Goal: Information Seeking & Learning: Learn about a topic

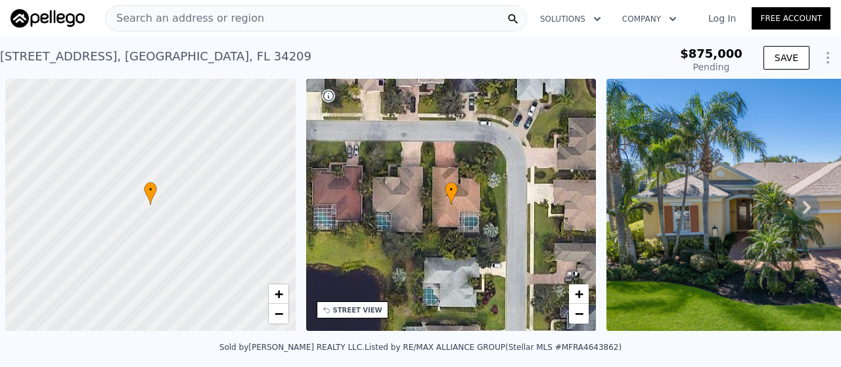
scroll to position [0, 5]
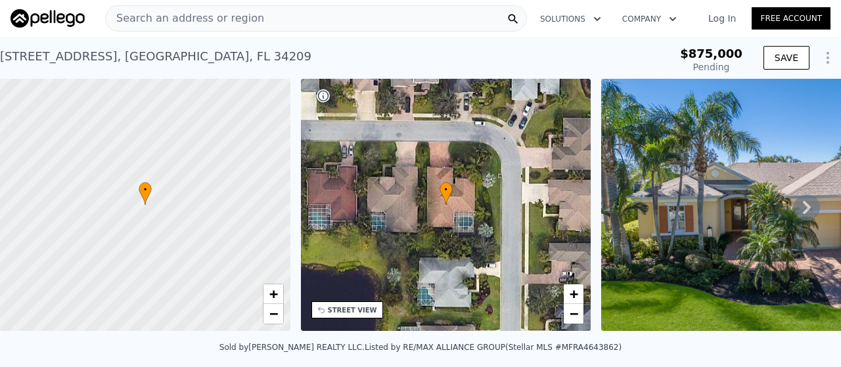
click at [687, 186] on img at bounding box center [790, 205] width 378 height 252
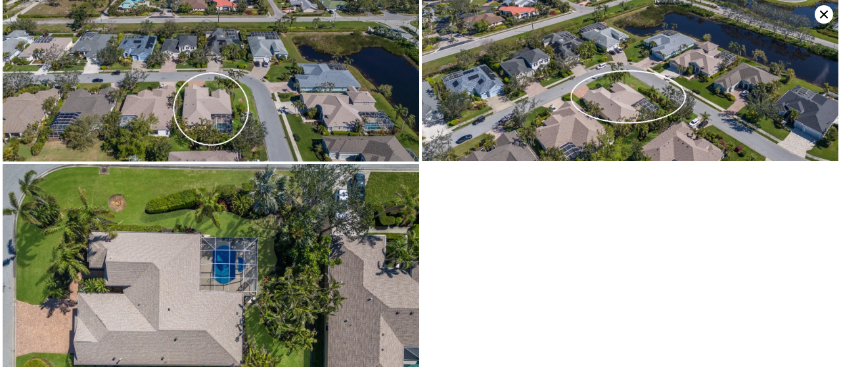
scroll to position [0, 0]
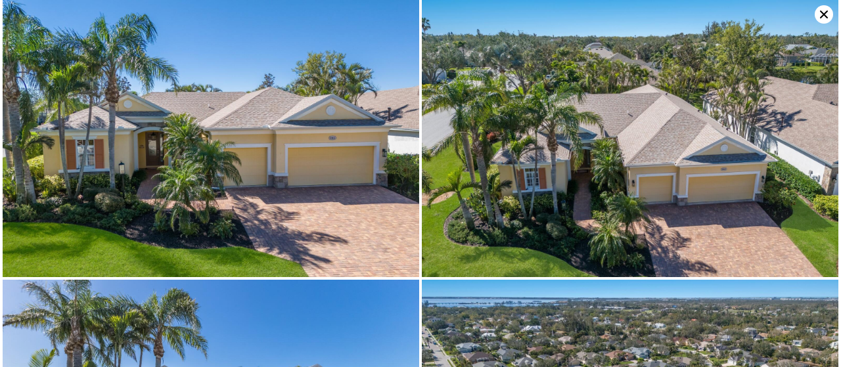
click at [823, 10] on icon at bounding box center [824, 14] width 18 height 18
click at [822, 14] on div "Search an address or region Solutions Company Open main menu Log In Free Account" at bounding box center [420, 19] width 841 height 32
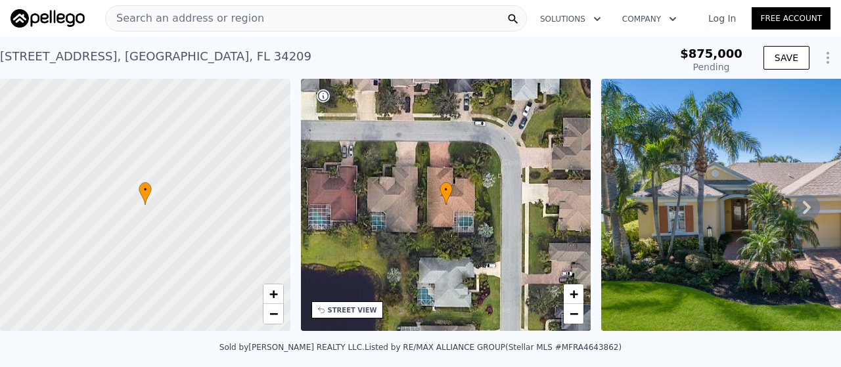
type input "$ 944,000"
type input "$ 32,202"
drag, startPoint x: 74, startPoint y: 51, endPoint x: 0, endPoint y: 51, distance: 73.6
click at [0, 51] on div "[STREET_ADDRESS]" at bounding box center [155, 56] width 311 height 18
click at [120, 10] on div "Search an address or region" at bounding box center [185, 18] width 158 height 25
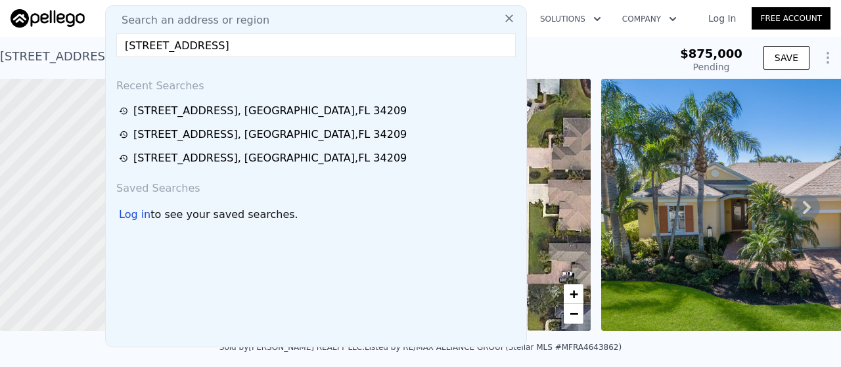
click at [147, 111] on div "[STREET_ADDRESS]" at bounding box center [269, 111] width 273 height 16
click at [166, 118] on div at bounding box center [145, 205] width 348 height 303
click at [167, 114] on div at bounding box center [145, 205] width 348 height 303
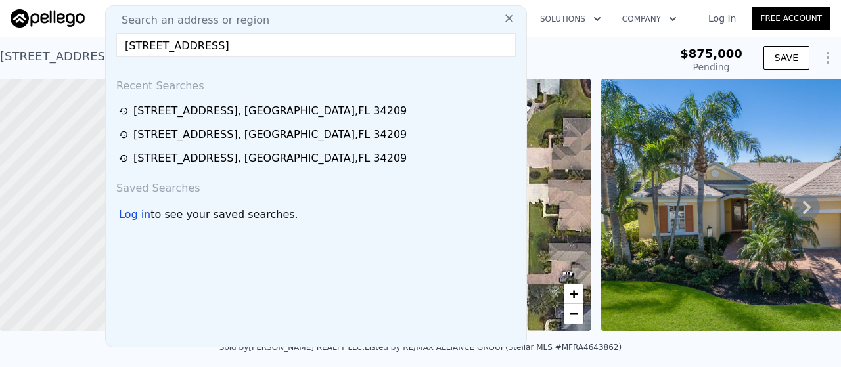
click at [188, 52] on div "[STREET_ADDRESS]" at bounding box center [155, 56] width 311 height 18
click at [191, 39] on div "[STREET_ADDRESS] Pending from $875k $875,000 Pending SAVE" at bounding box center [420, 58] width 841 height 42
click at [258, 60] on div "[STREET_ADDRESS]" at bounding box center [155, 56] width 311 height 18
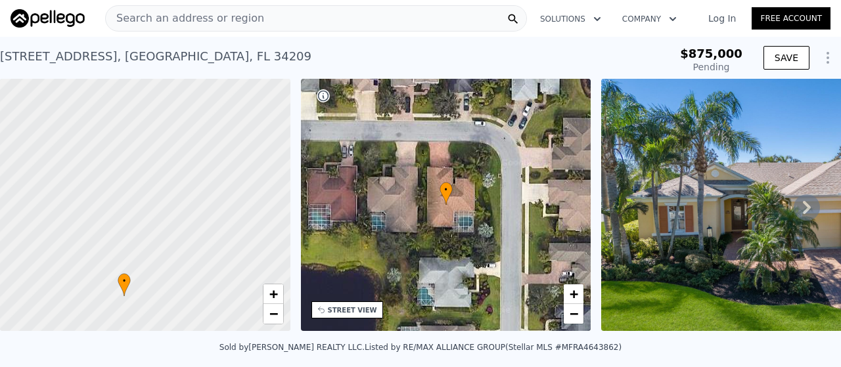
click at [473, 229] on div "• + −" at bounding box center [446, 205] width 290 height 252
click at [447, 198] on icon at bounding box center [446, 194] width 12 height 22
click at [337, 10] on div "Search an address or region" at bounding box center [316, 18] width 422 height 26
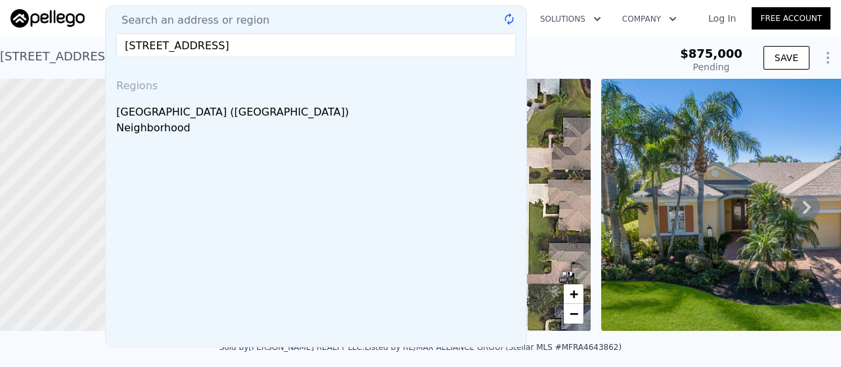
type input "[STREET_ADDRESS]"
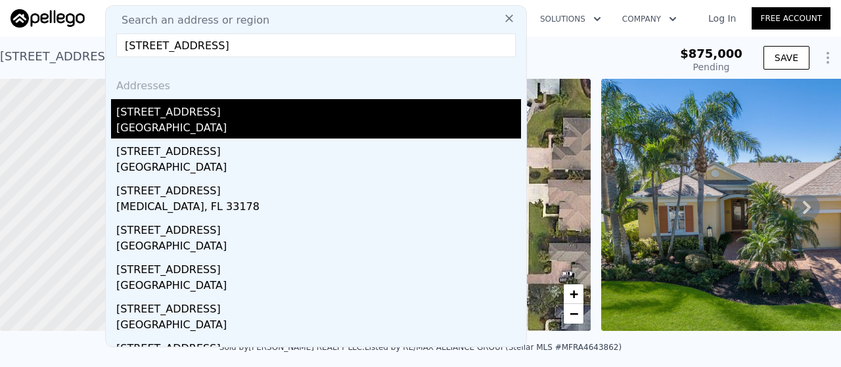
click at [226, 127] on div "[GEOGRAPHIC_DATA]" at bounding box center [318, 129] width 405 height 18
click at [226, 127] on div at bounding box center [145, 205] width 348 height 303
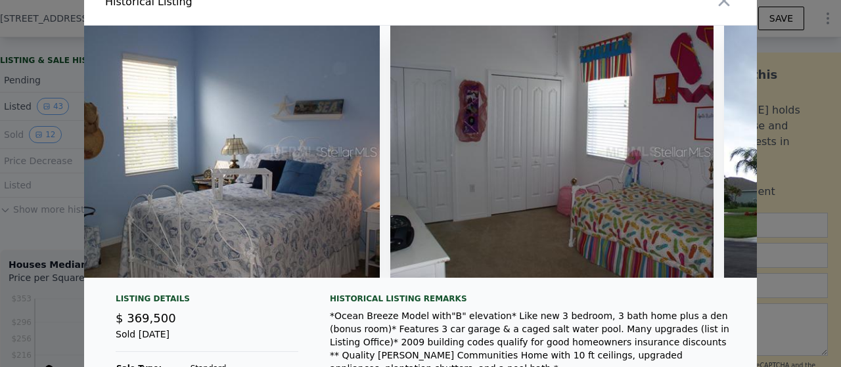
scroll to position [0, 1054]
